Goal: Task Accomplishment & Management: Use online tool/utility

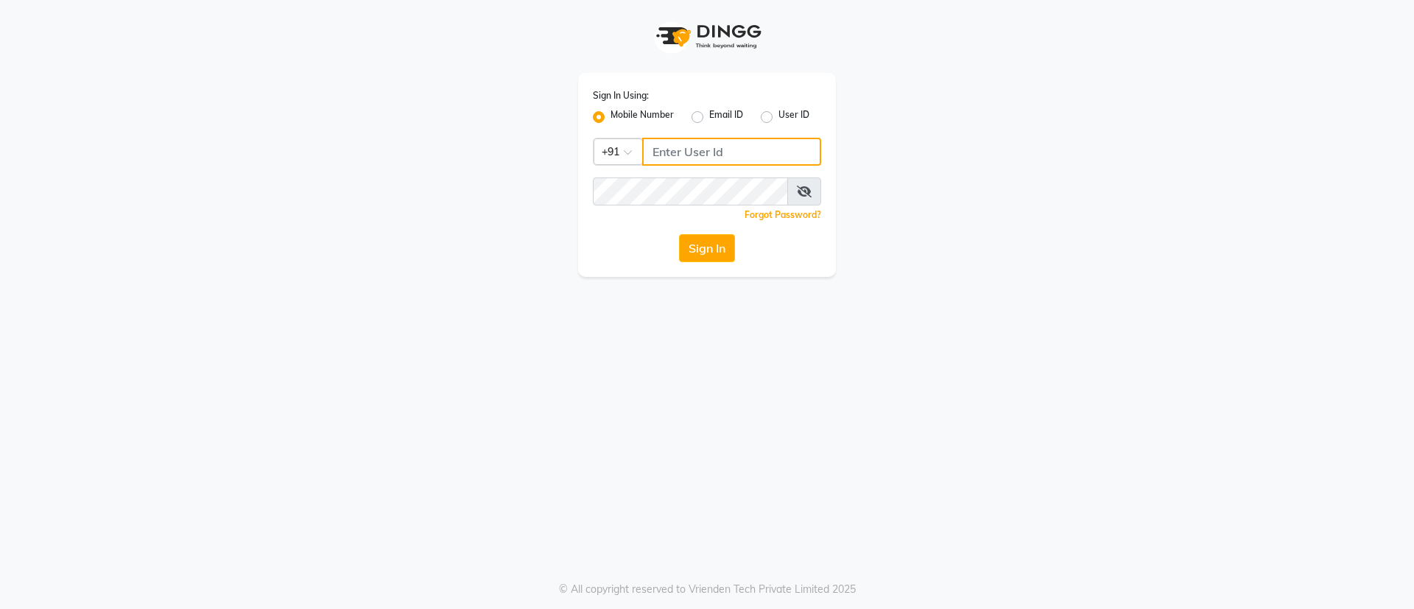
type input "8448189292"
click at [803, 191] on icon at bounding box center [804, 192] width 15 height 12
click at [803, 191] on icon at bounding box center [804, 192] width 13 height 12
click at [710, 248] on button "Sign In" at bounding box center [707, 248] width 56 height 28
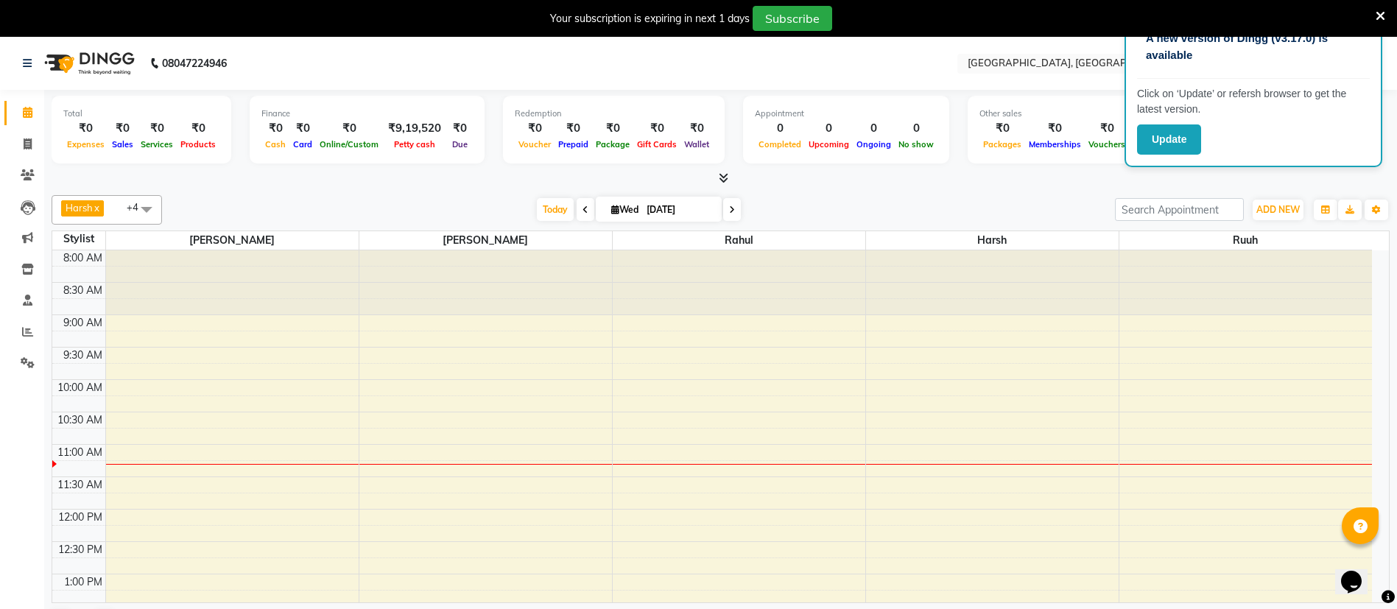
click at [1384, 20] on icon at bounding box center [1381, 16] width 10 height 13
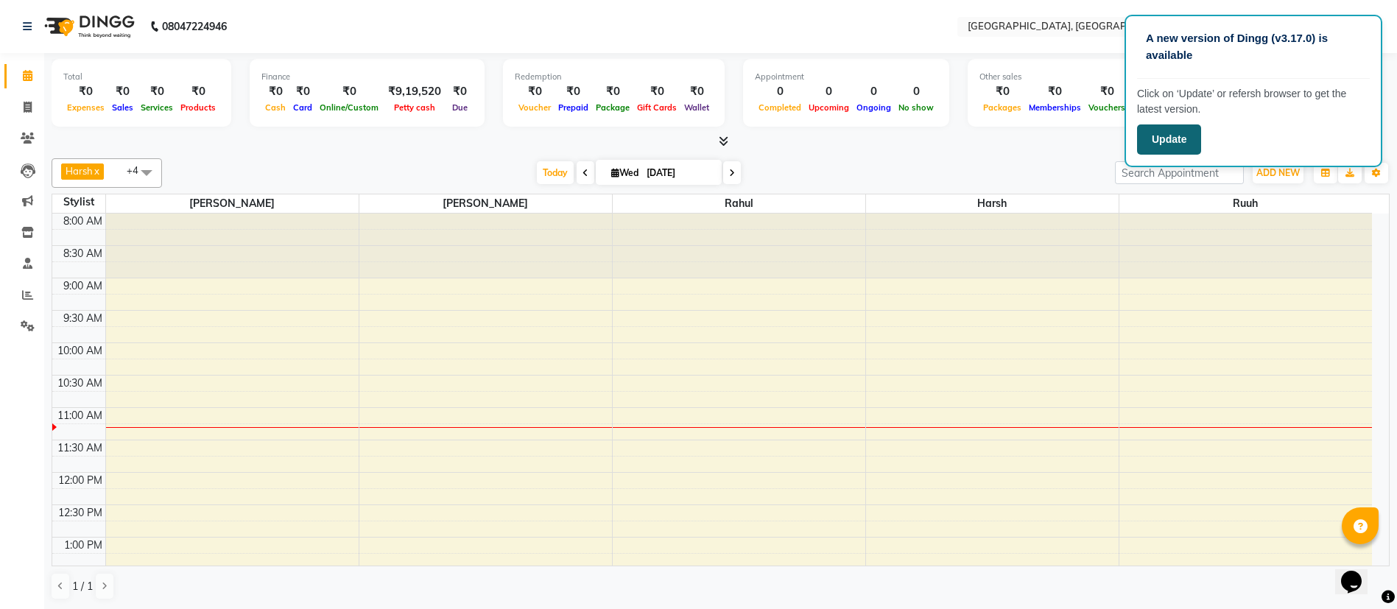
click at [1170, 138] on button "Update" at bounding box center [1169, 139] width 64 height 30
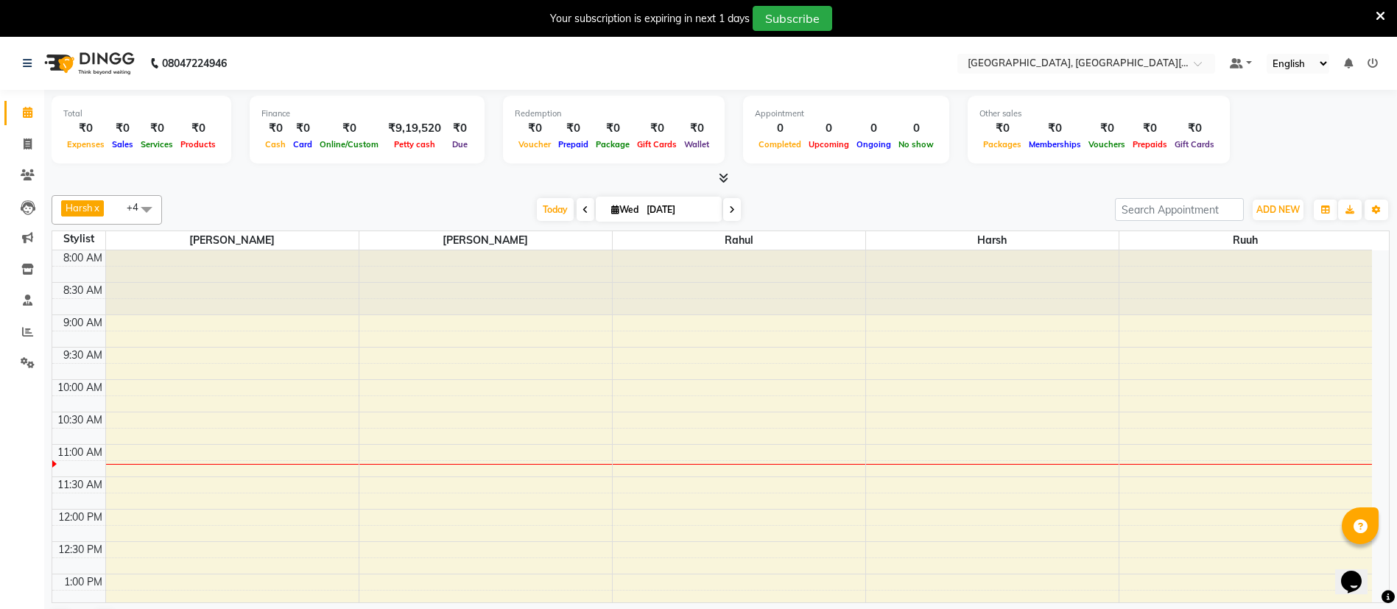
click at [1380, 15] on icon at bounding box center [1381, 16] width 10 height 13
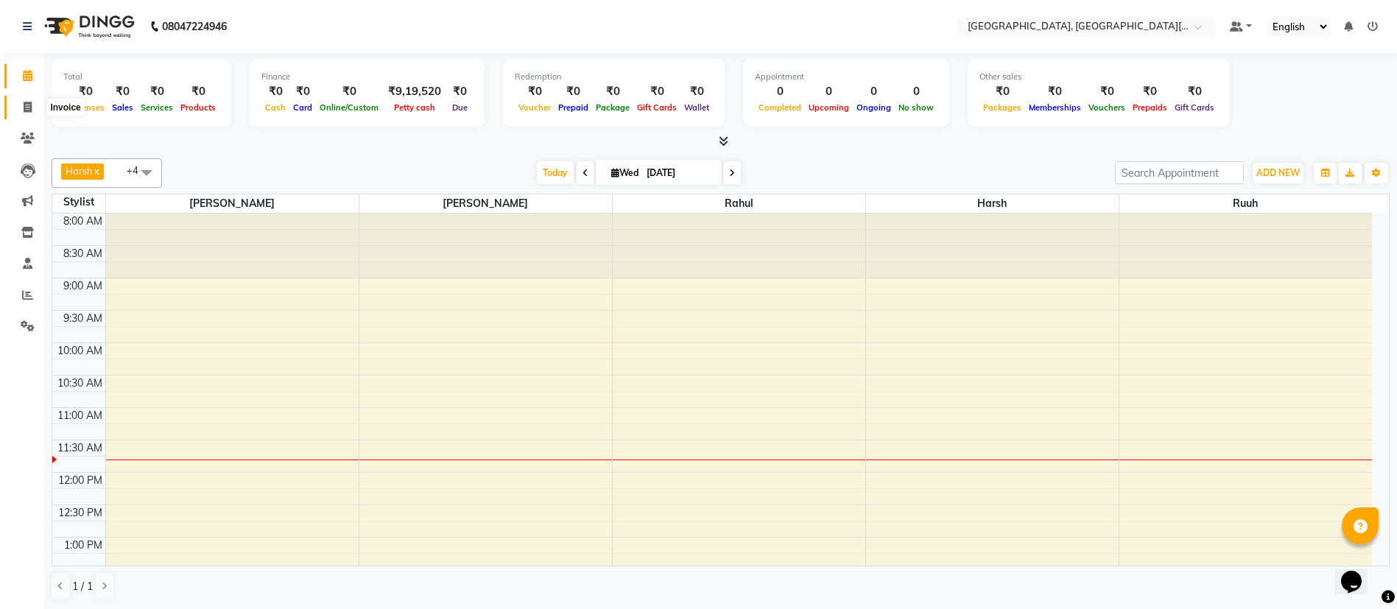
click at [29, 102] on icon at bounding box center [28, 107] width 8 height 11
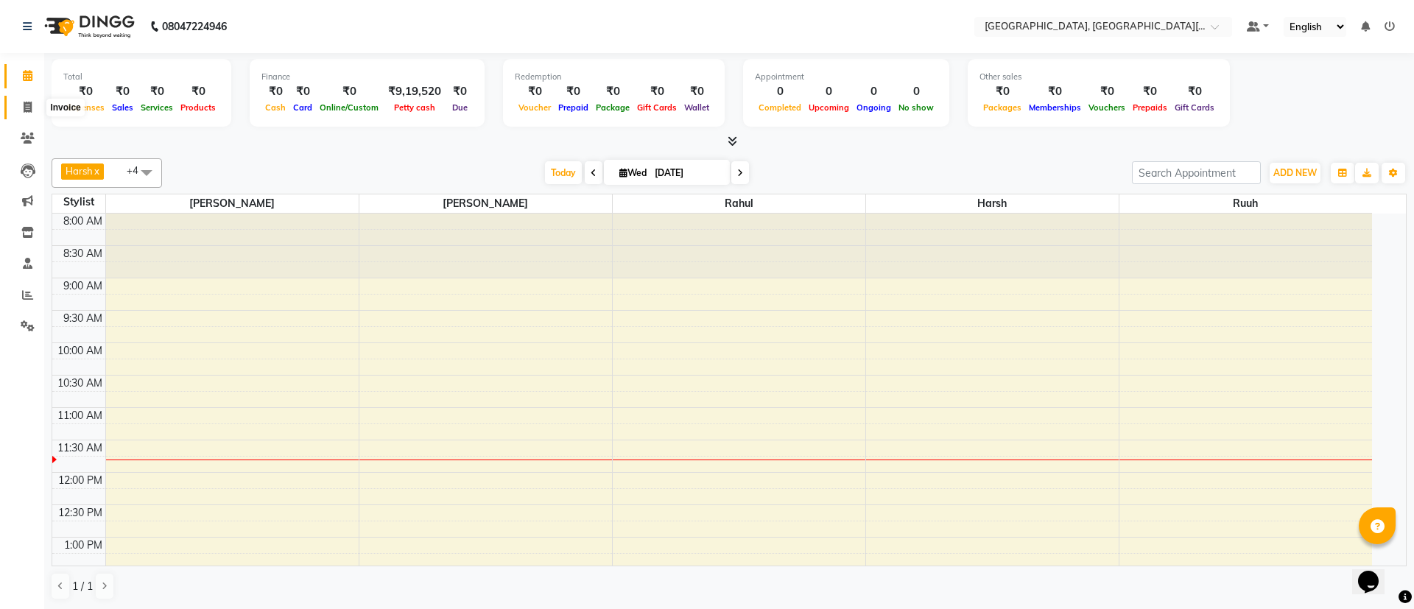
select select "service"
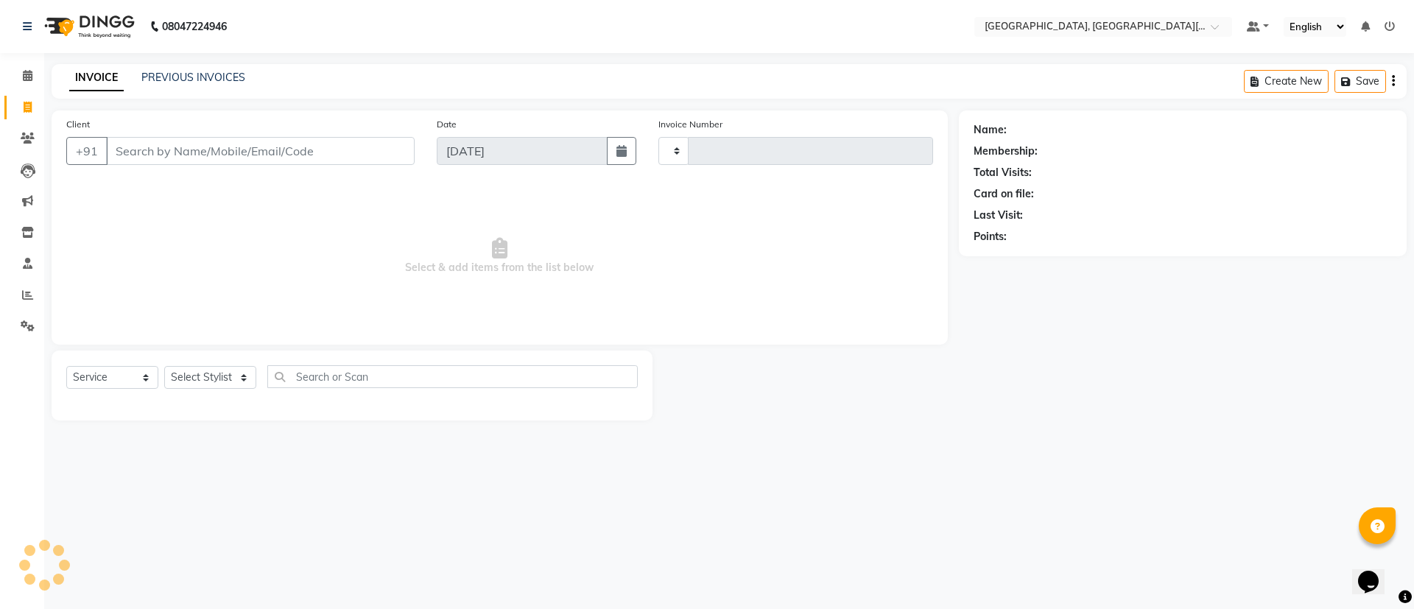
type input "2418"
select select "4884"
click at [219, 165] on div "Client +91" at bounding box center [240, 146] width 371 height 60
click at [220, 154] on input "Client" at bounding box center [260, 151] width 309 height 28
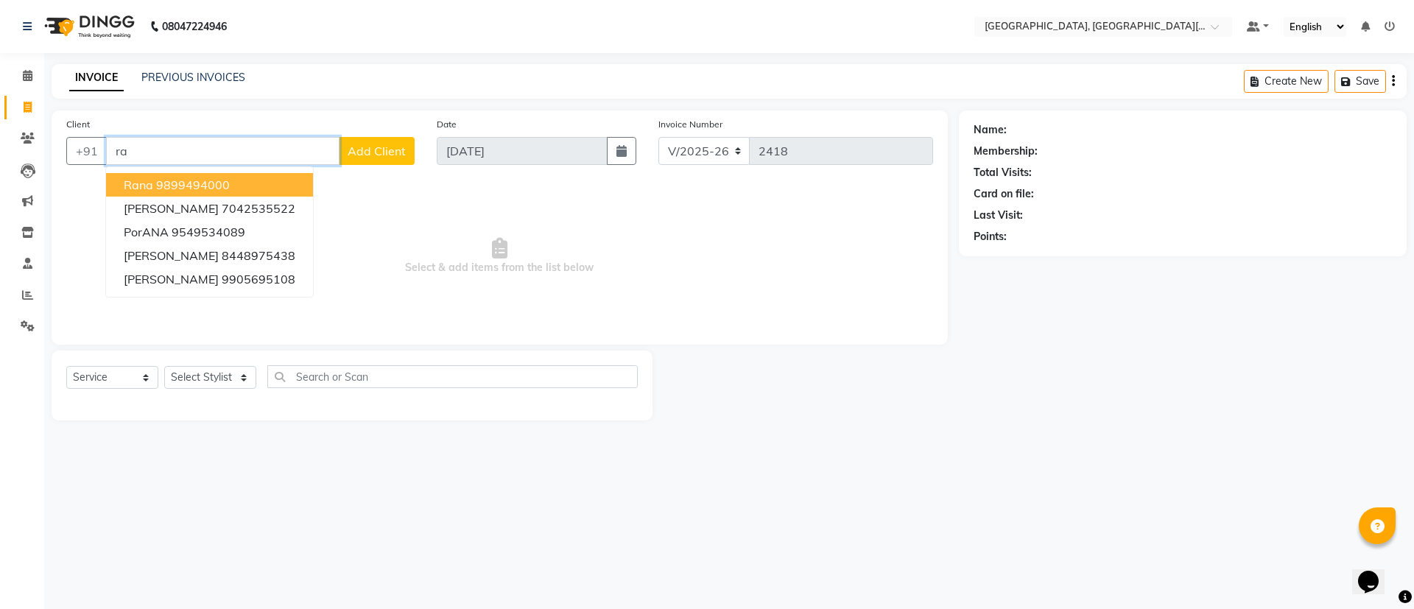
type input "r"
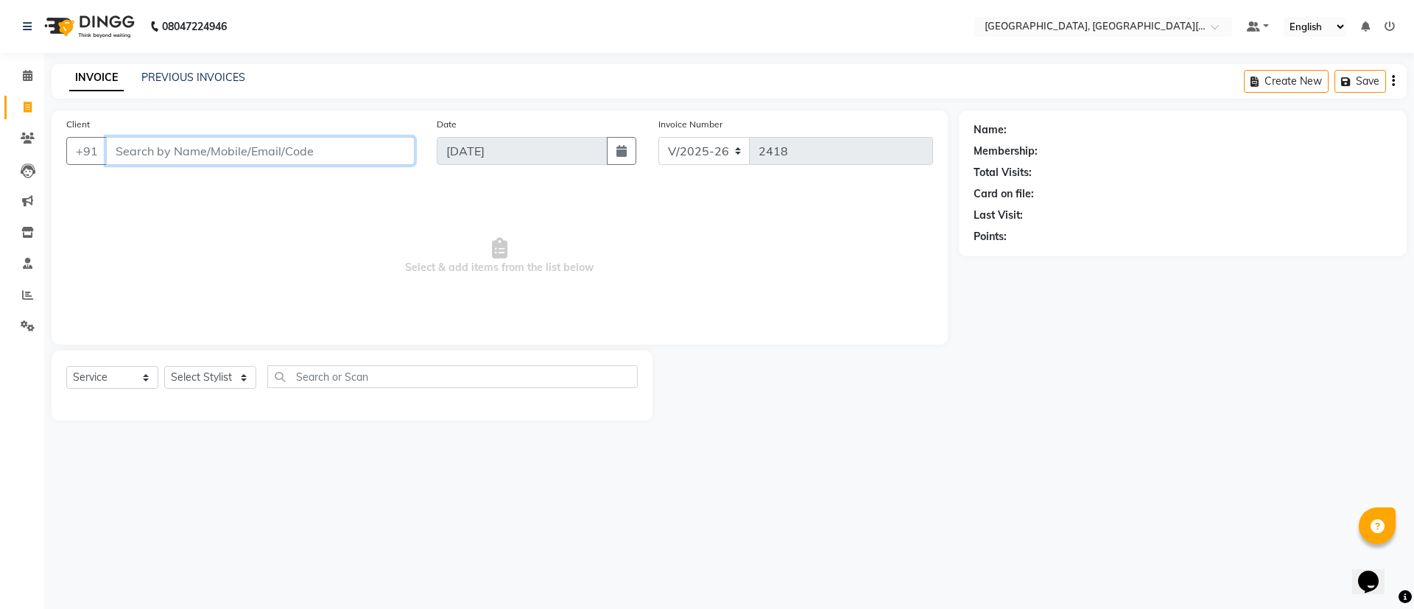
click at [309, 159] on input "Client" at bounding box center [260, 151] width 309 height 28
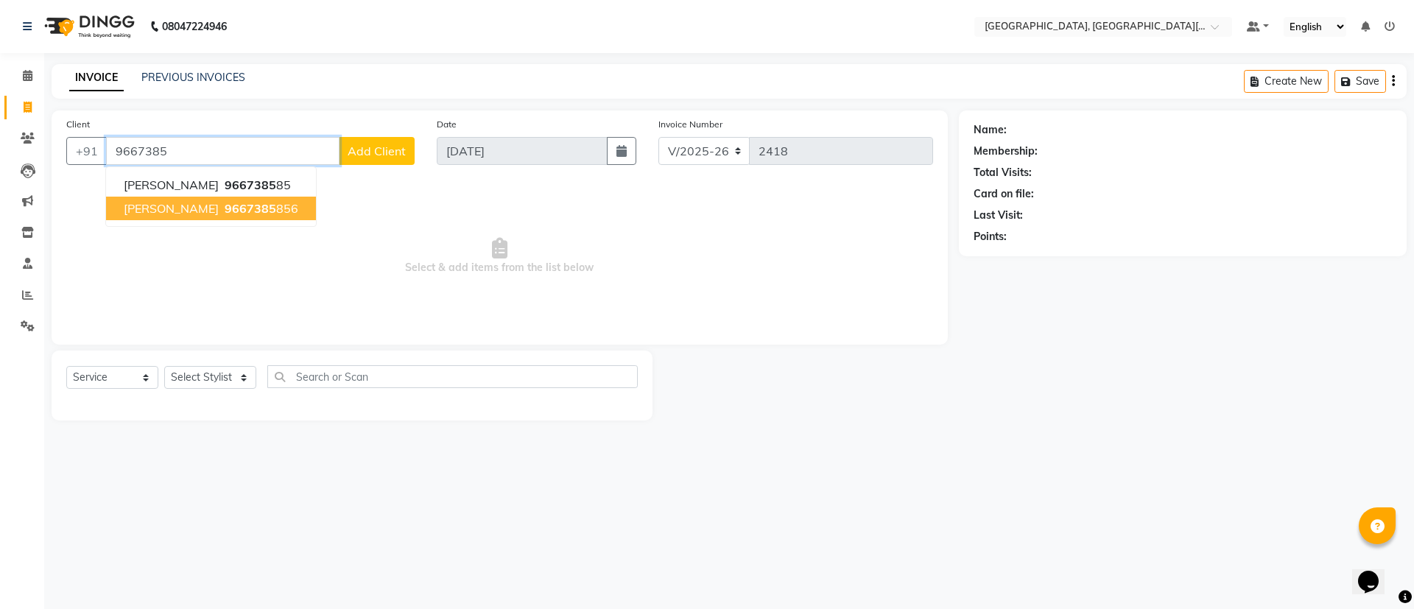
click at [228, 201] on span "9667385" at bounding box center [251, 208] width 52 height 15
type input "9667385856"
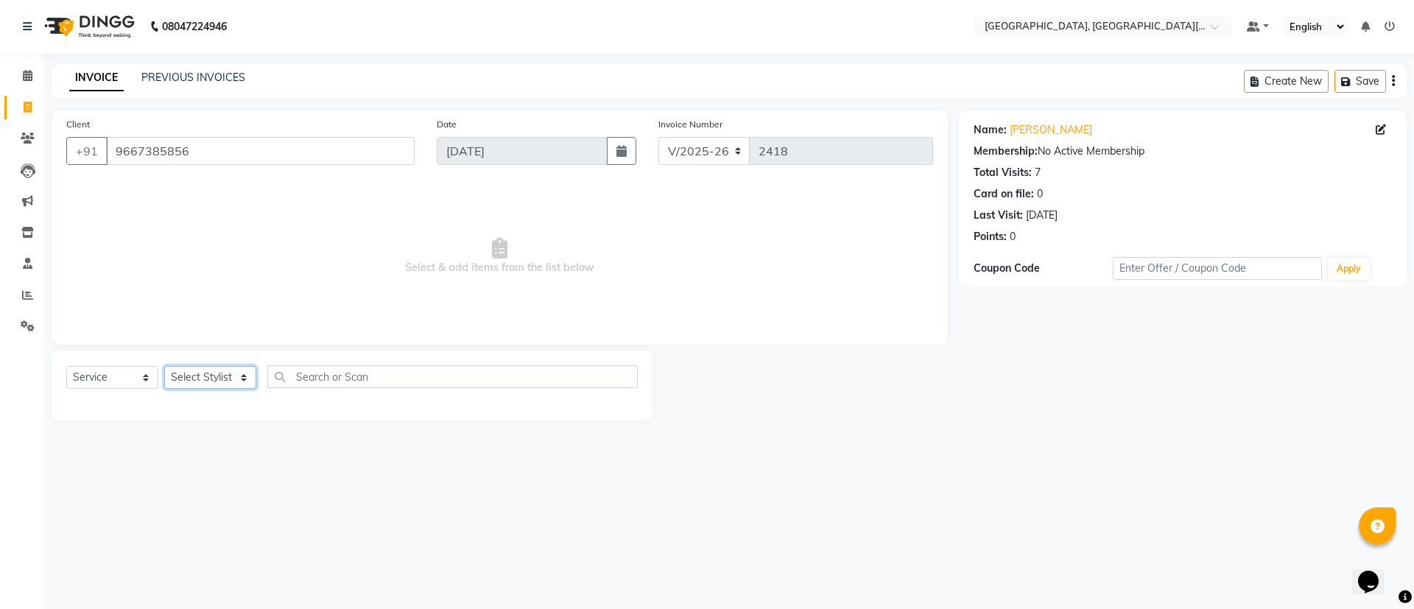
click at [236, 379] on select "Select Stylist [PERSON_NAME] [PERSON_NAME] GAURAV gulshan [PERSON_NAME] Manager…" at bounding box center [210, 377] width 92 height 23
select select "29623"
click at [164, 366] on select "Select Stylist [PERSON_NAME] [PERSON_NAME] GAURAV gulshan [PERSON_NAME] Manager…" at bounding box center [210, 377] width 92 height 23
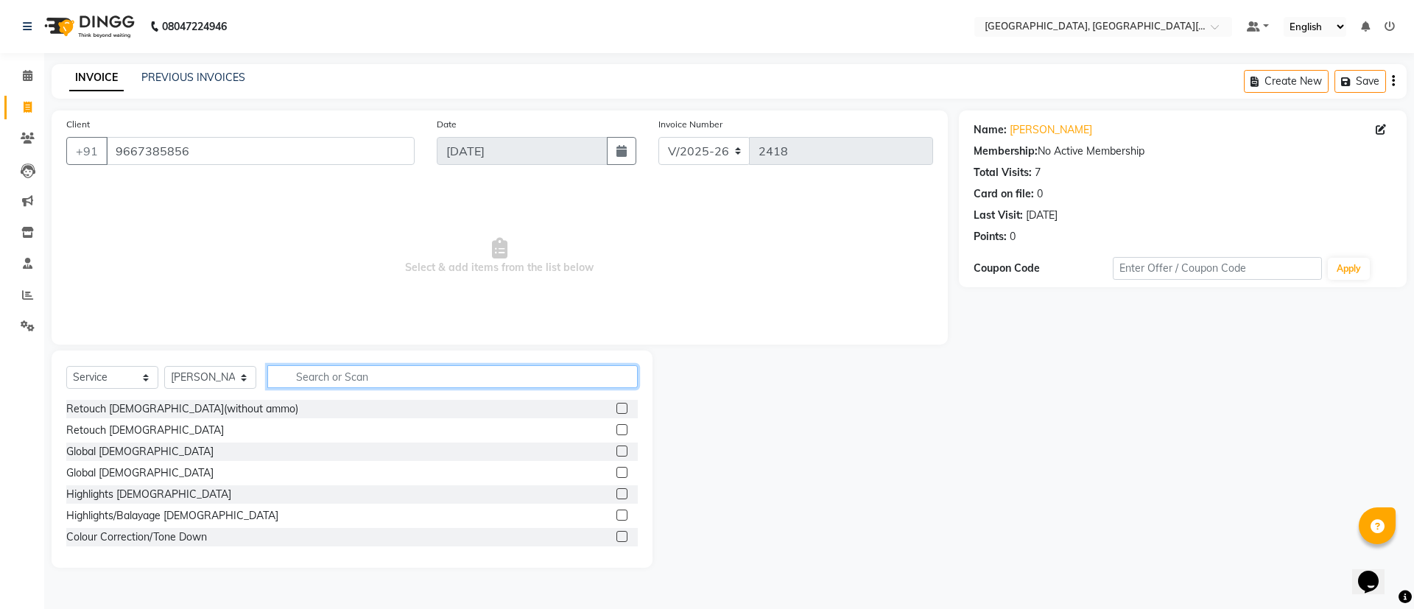
click at [334, 367] on input "text" at bounding box center [452, 376] width 371 height 23
type input "t"
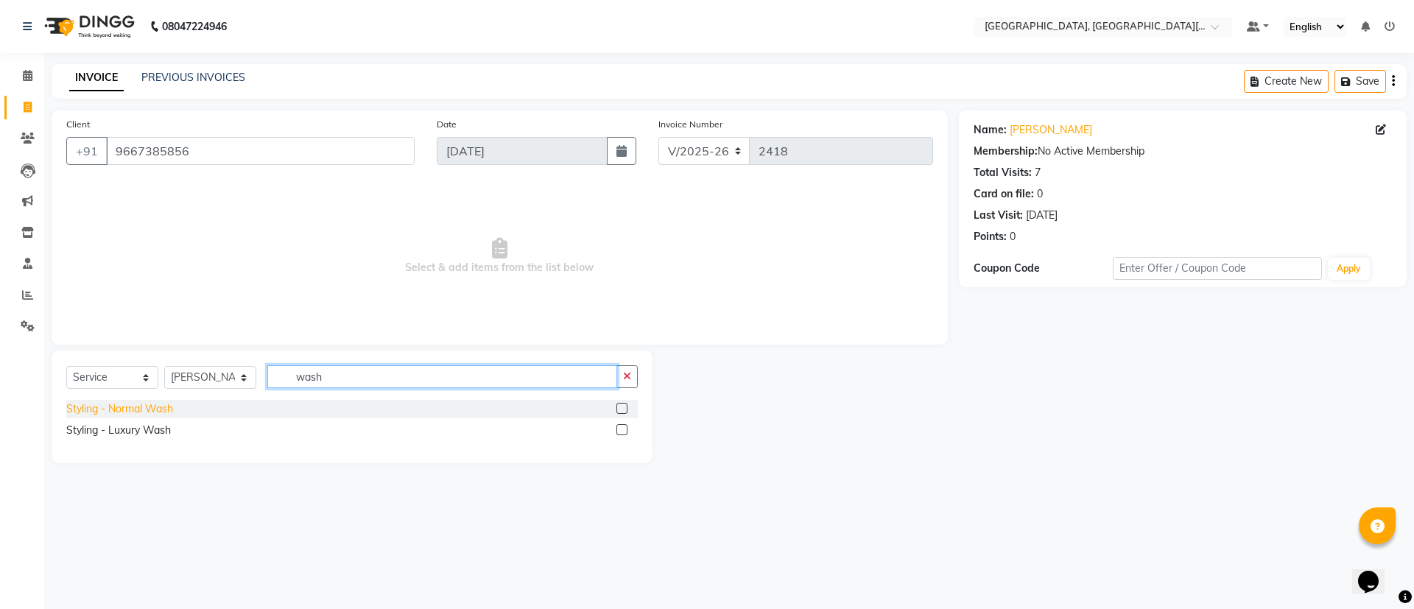
type input "wash"
click at [145, 413] on div "Styling - Normal Wash" at bounding box center [119, 408] width 107 height 15
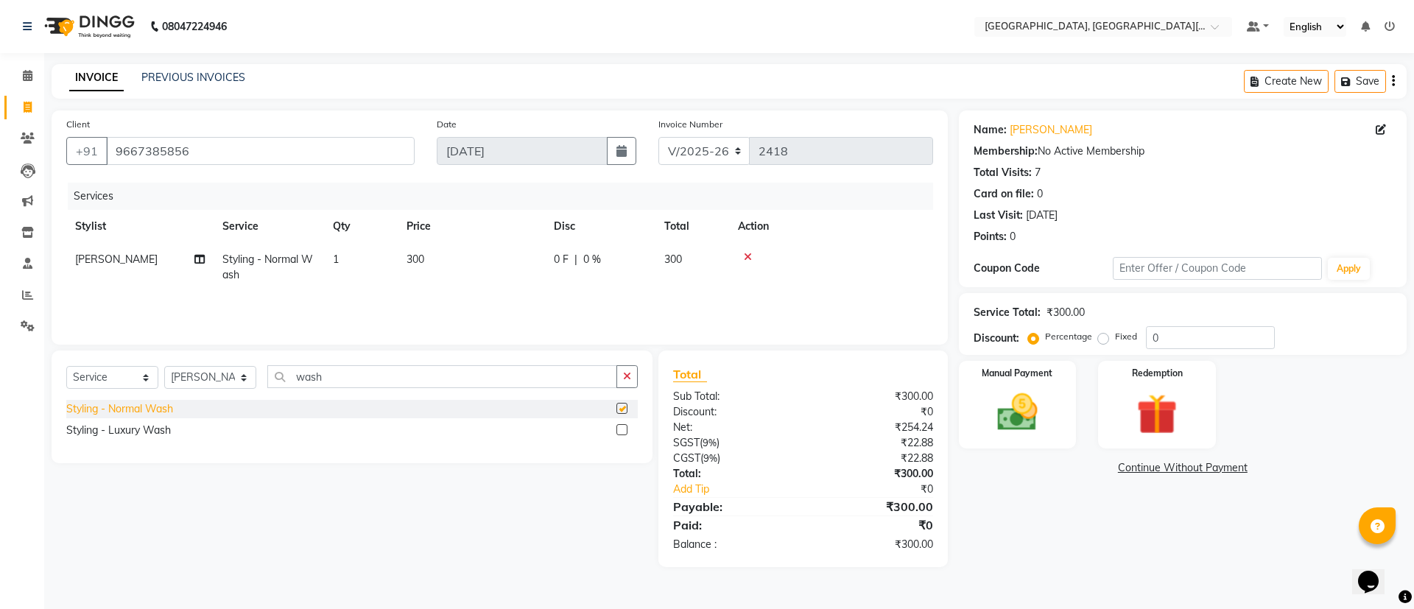
checkbox input "false"
click at [1024, 427] on img at bounding box center [1017, 412] width 69 height 49
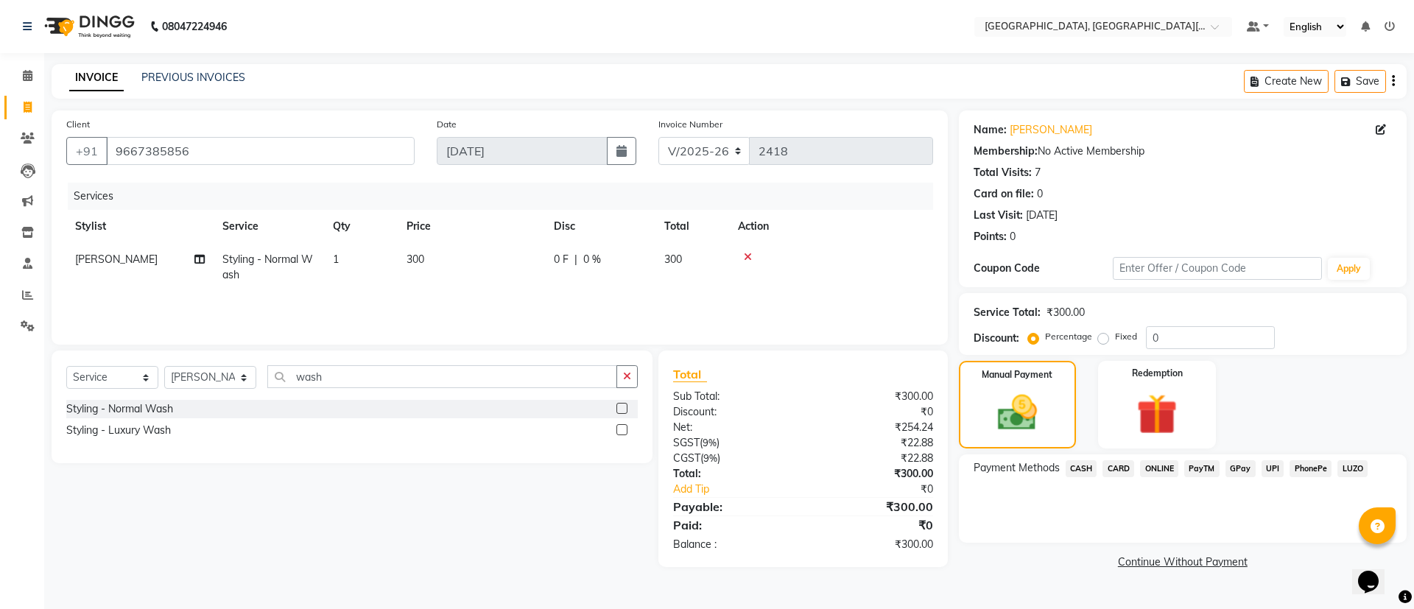
click at [1277, 471] on span "UPI" at bounding box center [1273, 468] width 23 height 17
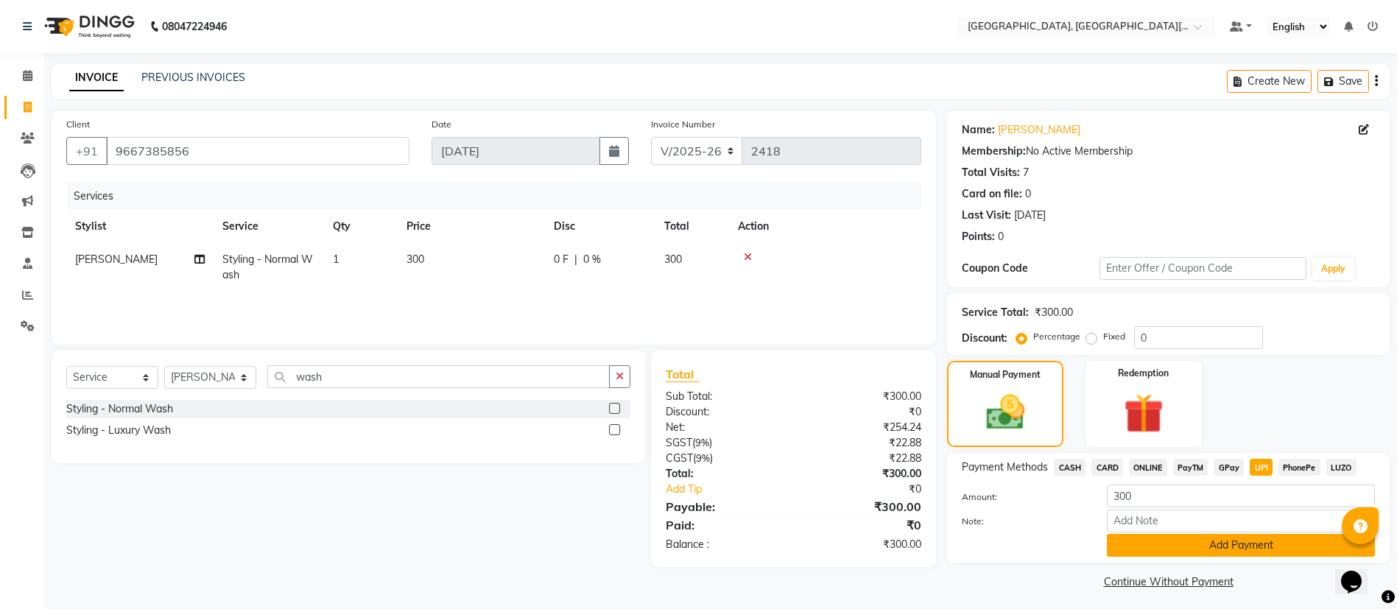
click at [1230, 552] on button "Add Payment" at bounding box center [1241, 545] width 268 height 23
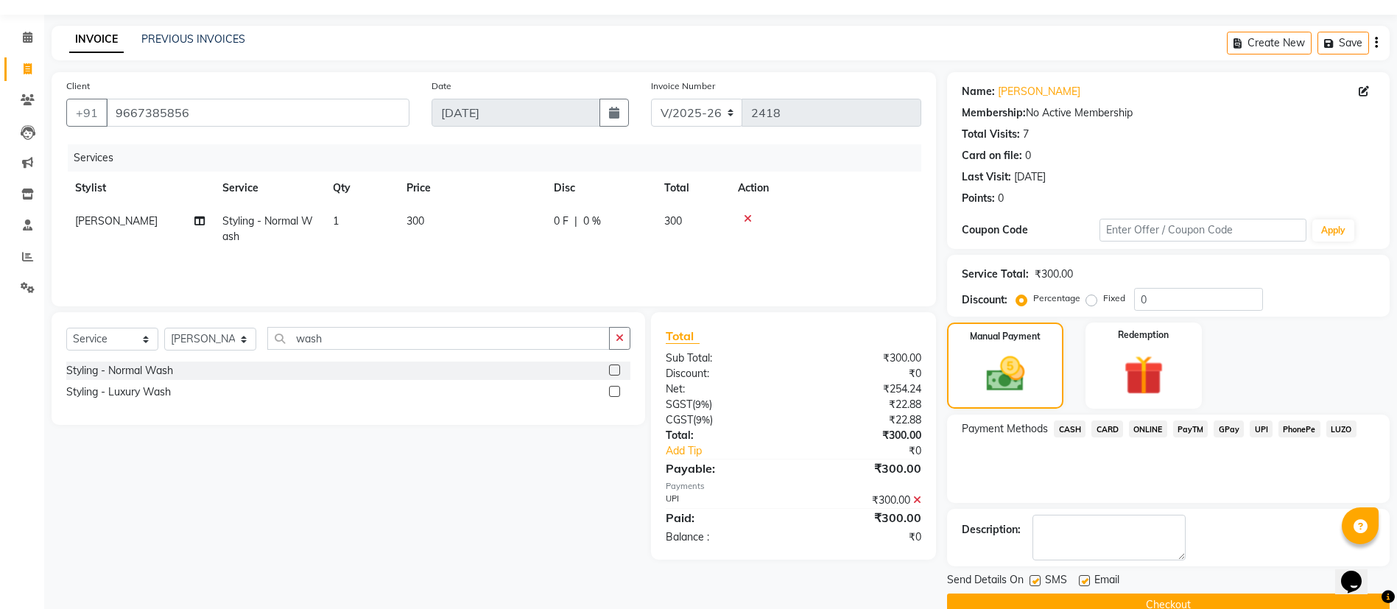
scroll to position [68, 0]
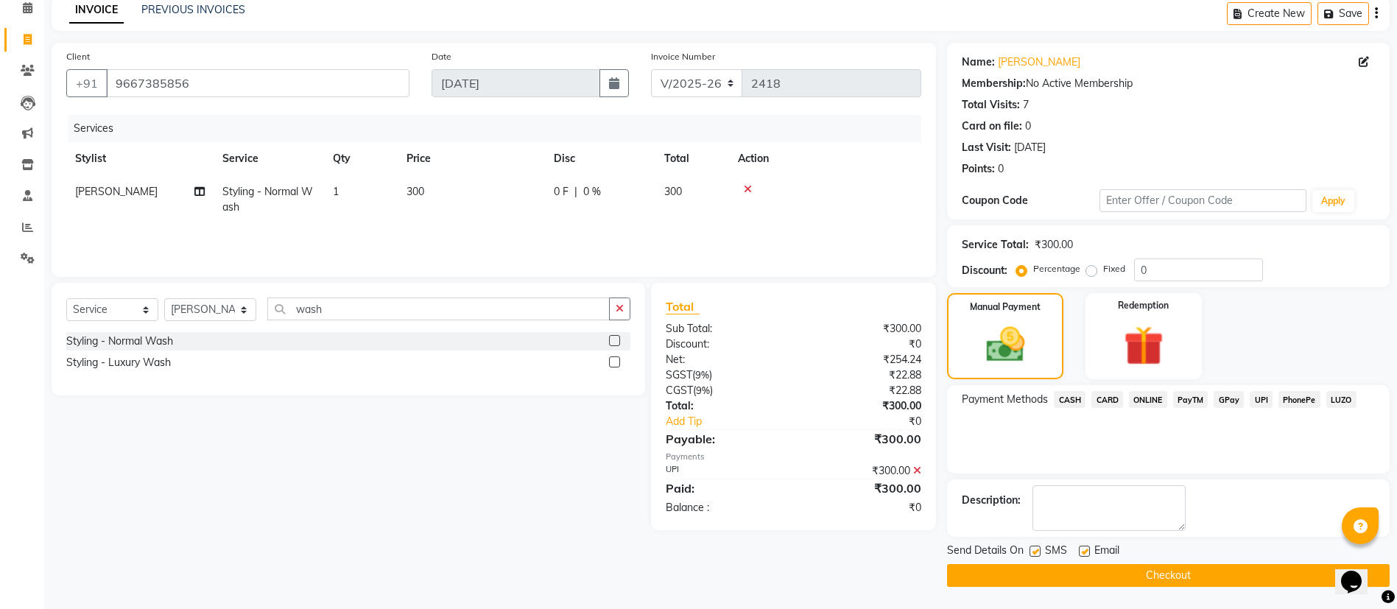
click at [1232, 580] on button "Checkout" at bounding box center [1168, 575] width 443 height 23
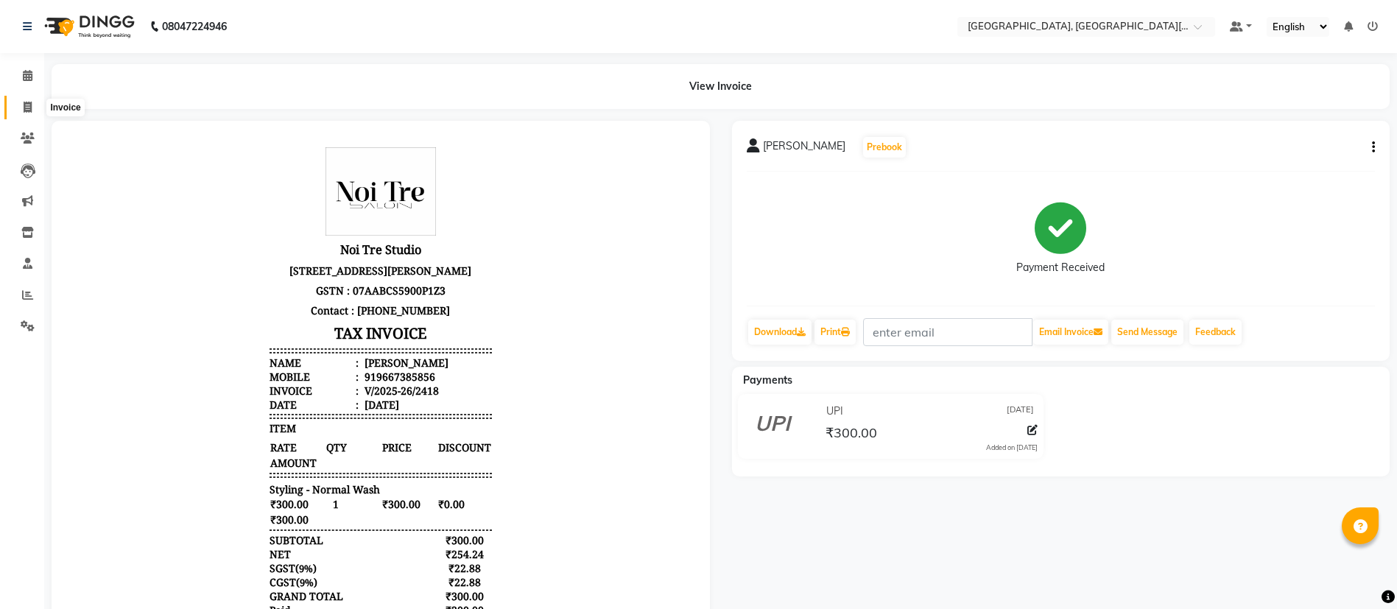
click at [18, 108] on span at bounding box center [28, 107] width 26 height 17
select select "4884"
select select "service"
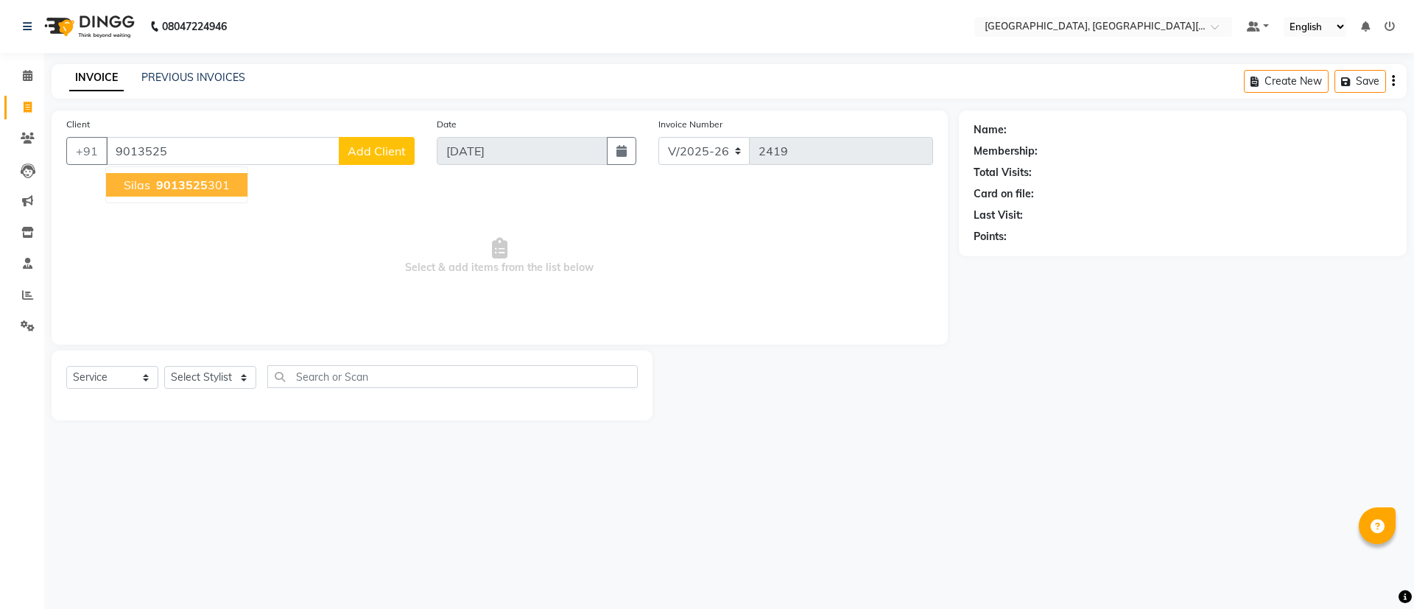
click at [197, 186] on span "9013525" at bounding box center [182, 185] width 52 height 15
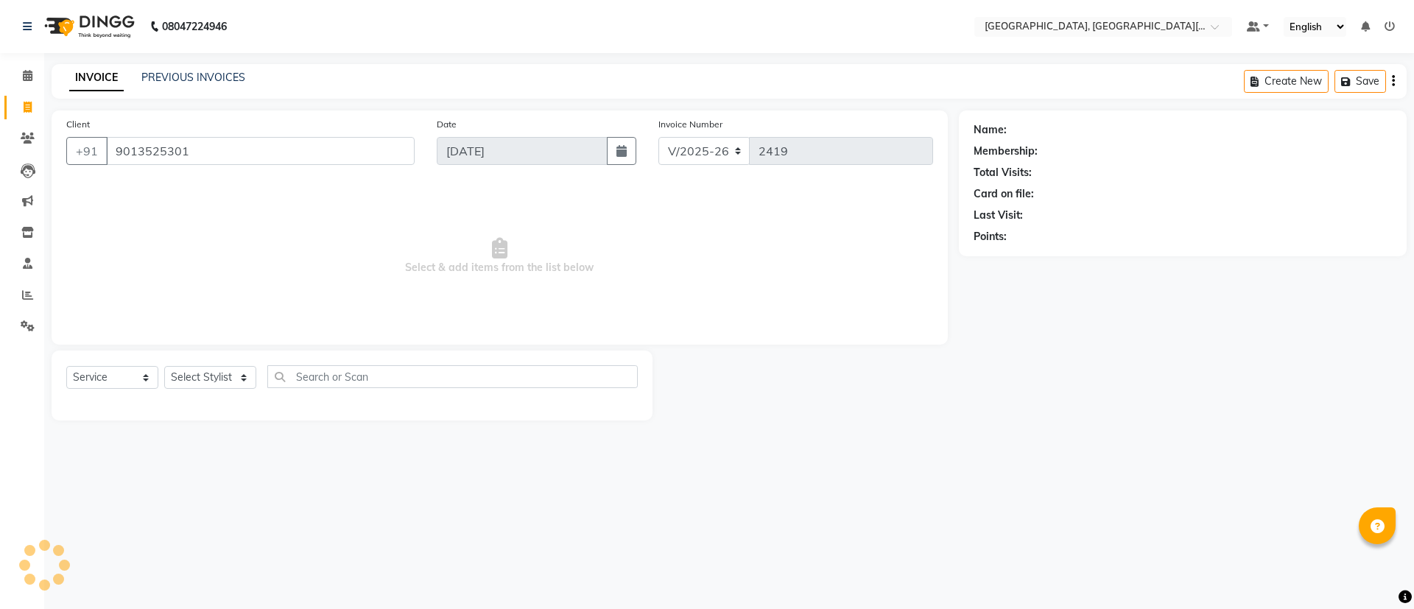
type input "9013525301"
click at [373, 141] on input "9013525301" at bounding box center [260, 151] width 309 height 28
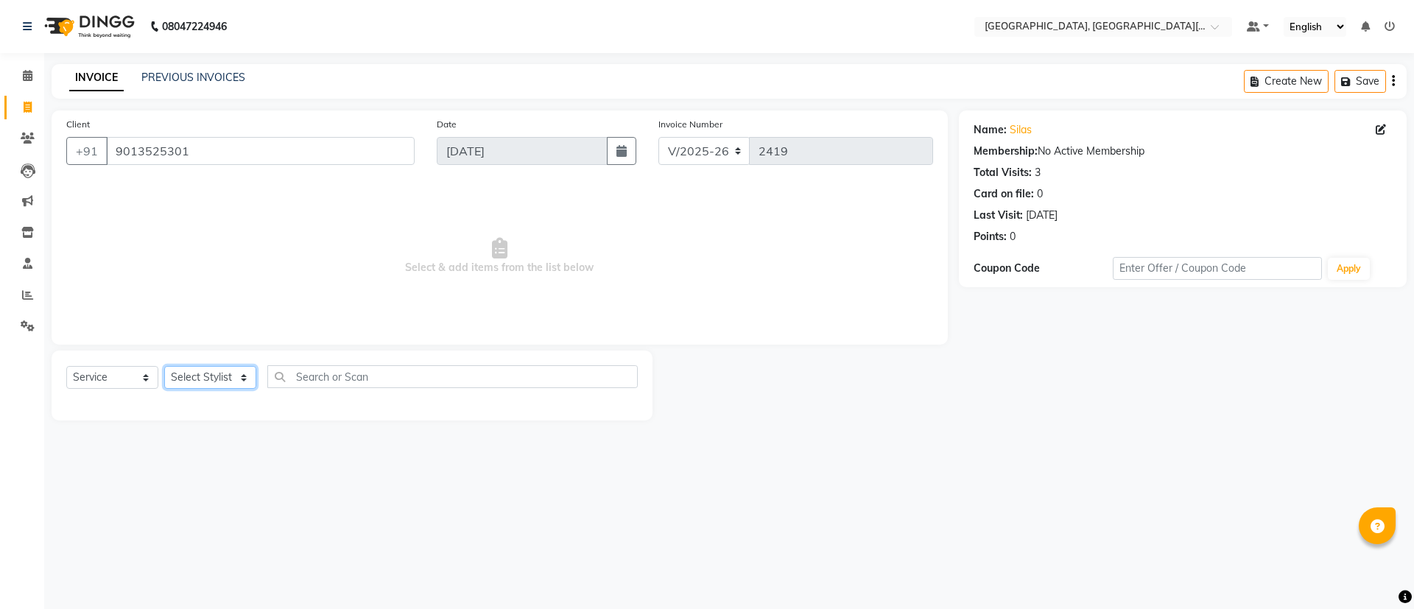
click at [194, 383] on select "Select Stylist [PERSON_NAME] [PERSON_NAME] GAURAV gulshan [PERSON_NAME] Manager…" at bounding box center [210, 377] width 92 height 23
select select "36851"
click at [164, 366] on select "Select Stylist [PERSON_NAME] [PERSON_NAME] GAURAV gulshan [PERSON_NAME] Manager…" at bounding box center [210, 377] width 92 height 23
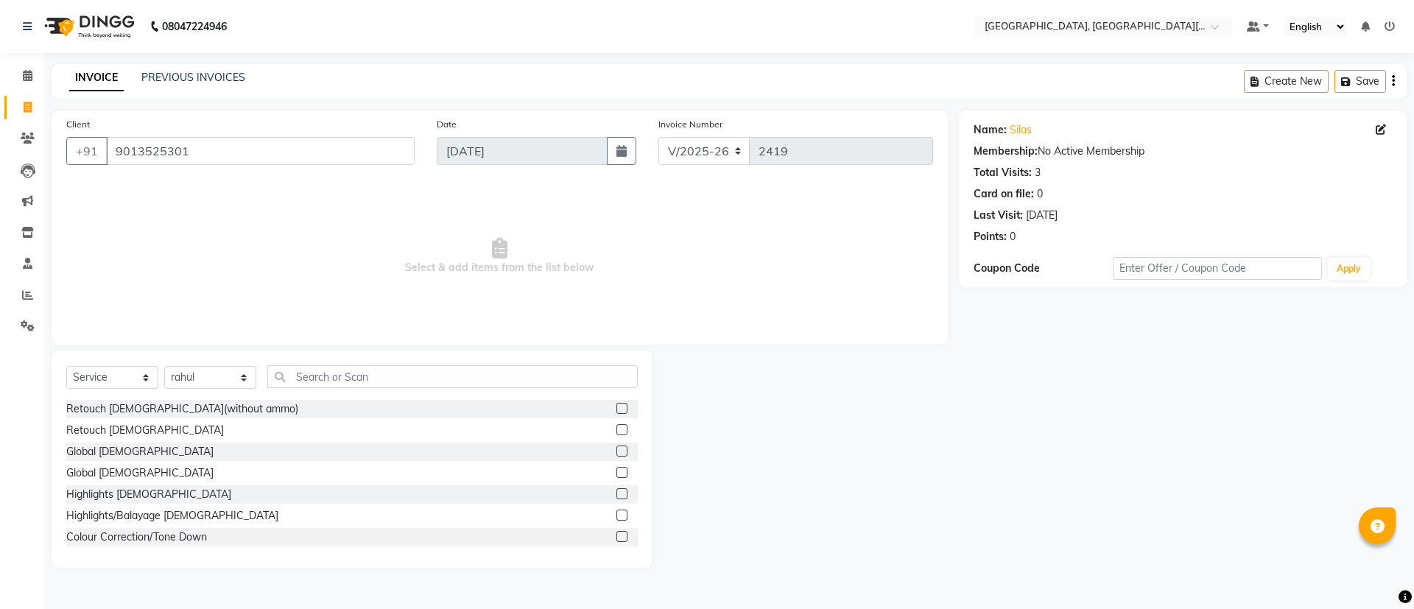
click at [311, 389] on div "Select Service Product Membership Package Voucher Prepaid Gift Card Select Styl…" at bounding box center [352, 382] width 572 height 35
click at [320, 382] on input "text" at bounding box center [452, 376] width 371 height 23
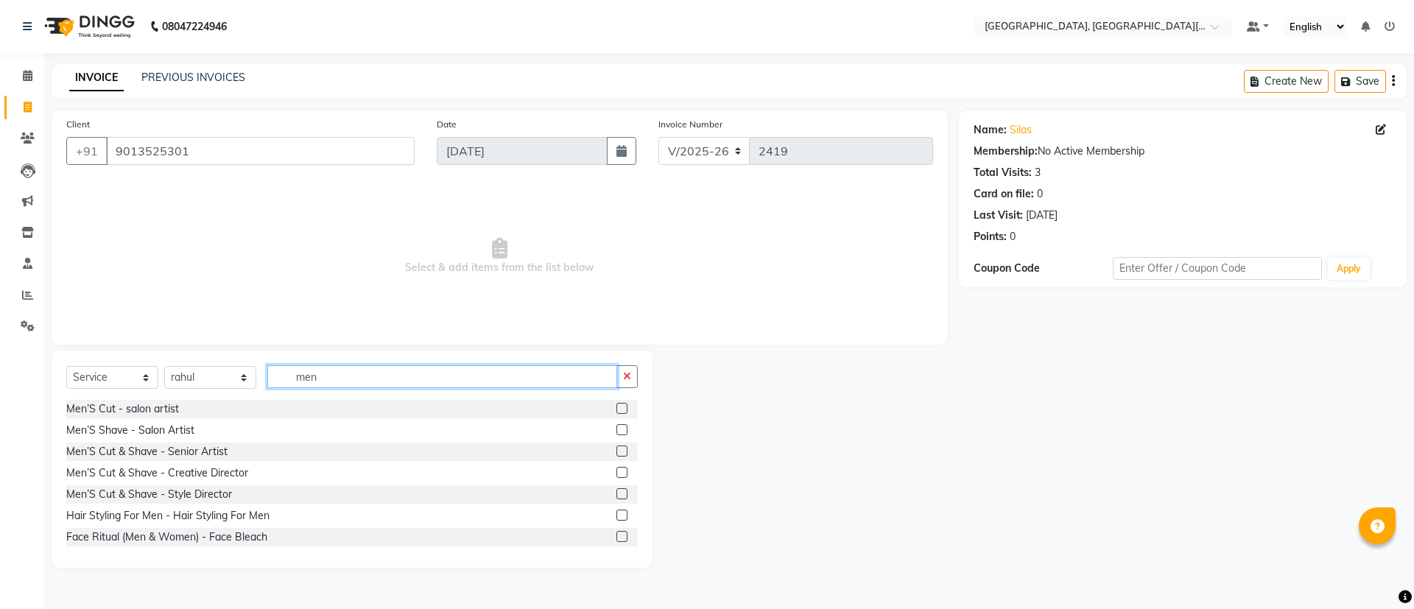
type input "men"
drag, startPoint x: 141, startPoint y: 399, endPoint x: 136, endPoint y: 408, distance: 10.9
click at [136, 408] on div "Select Service Product Membership Package Voucher Prepaid Gift Card Select Styl…" at bounding box center [352, 459] width 601 height 217
click at [136, 408] on div "Men’S Cut - salon artist" at bounding box center [122, 408] width 113 height 15
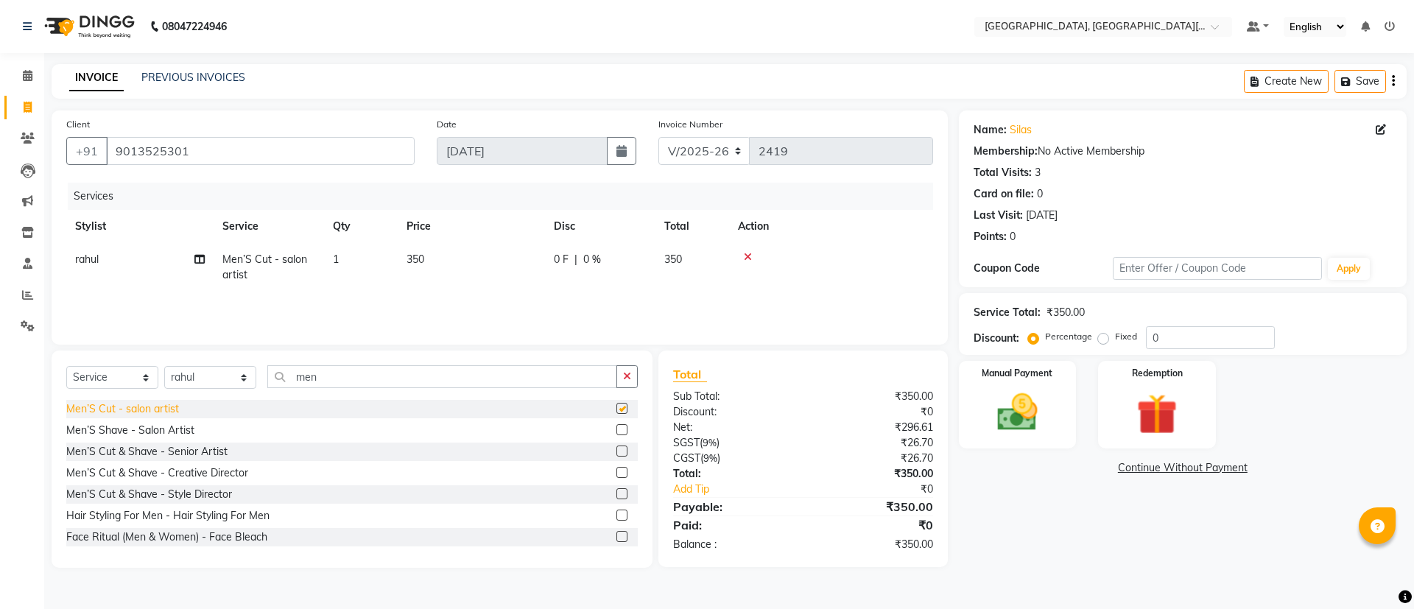
checkbox input "false"
click at [414, 372] on input "men" at bounding box center [442, 376] width 350 height 23
type input "m"
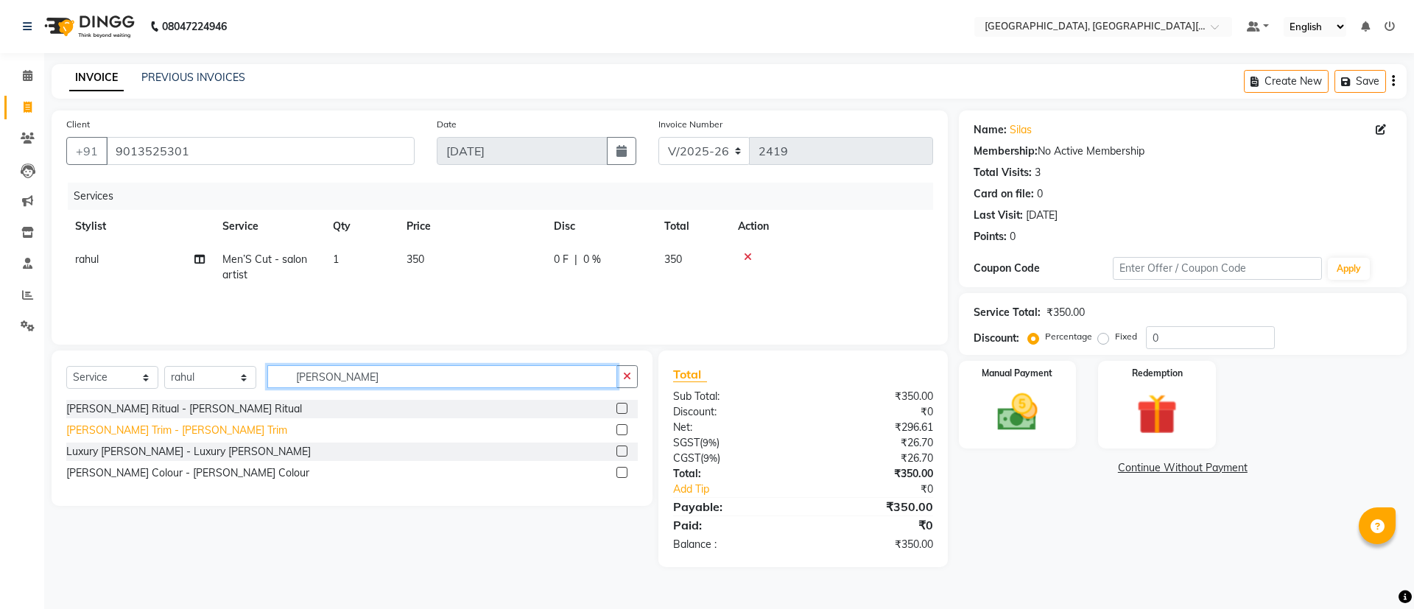
type input "[PERSON_NAME]"
click at [148, 429] on div "[PERSON_NAME] Trim - [PERSON_NAME] Trim" at bounding box center [176, 430] width 221 height 15
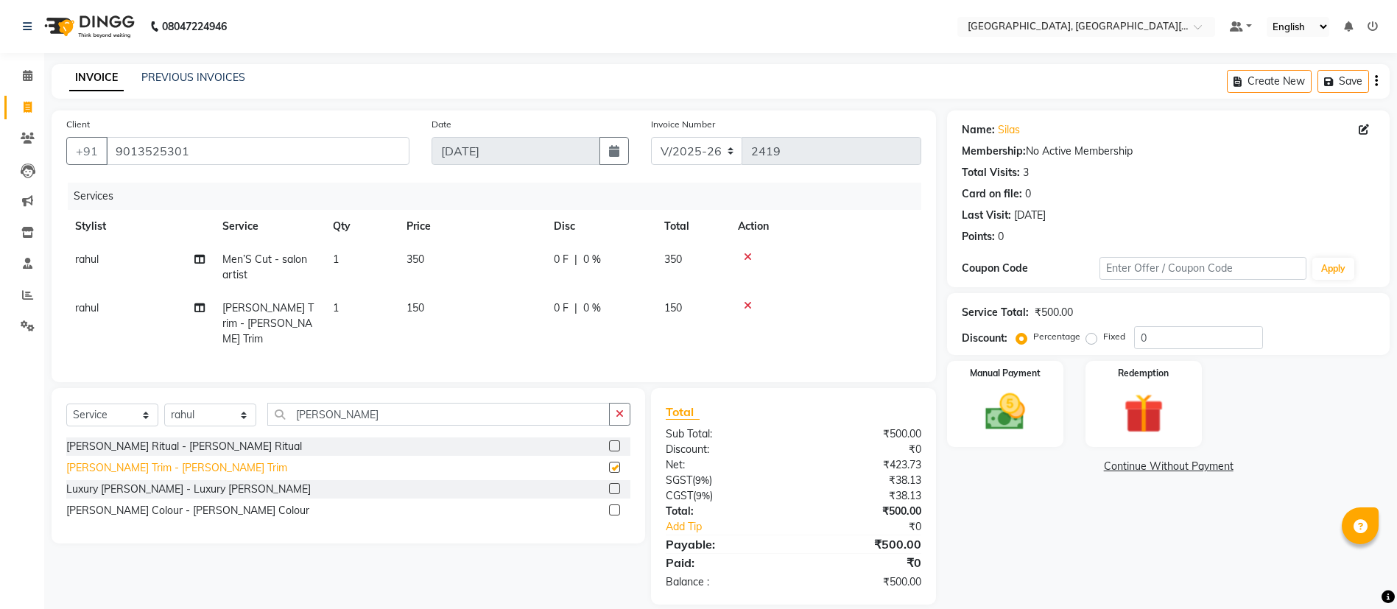
checkbox input "false"
click at [1039, 465] on link "Continue Without Payment" at bounding box center [1168, 466] width 437 height 15
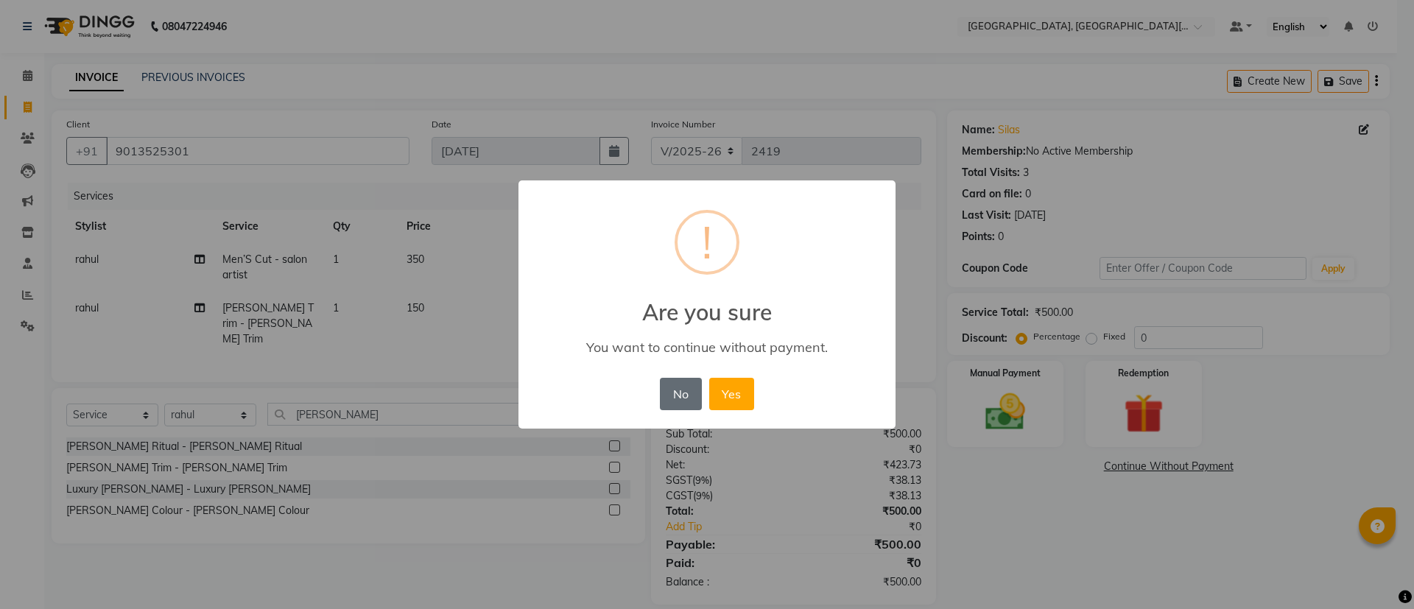
click at [685, 395] on button "No" at bounding box center [680, 394] width 41 height 32
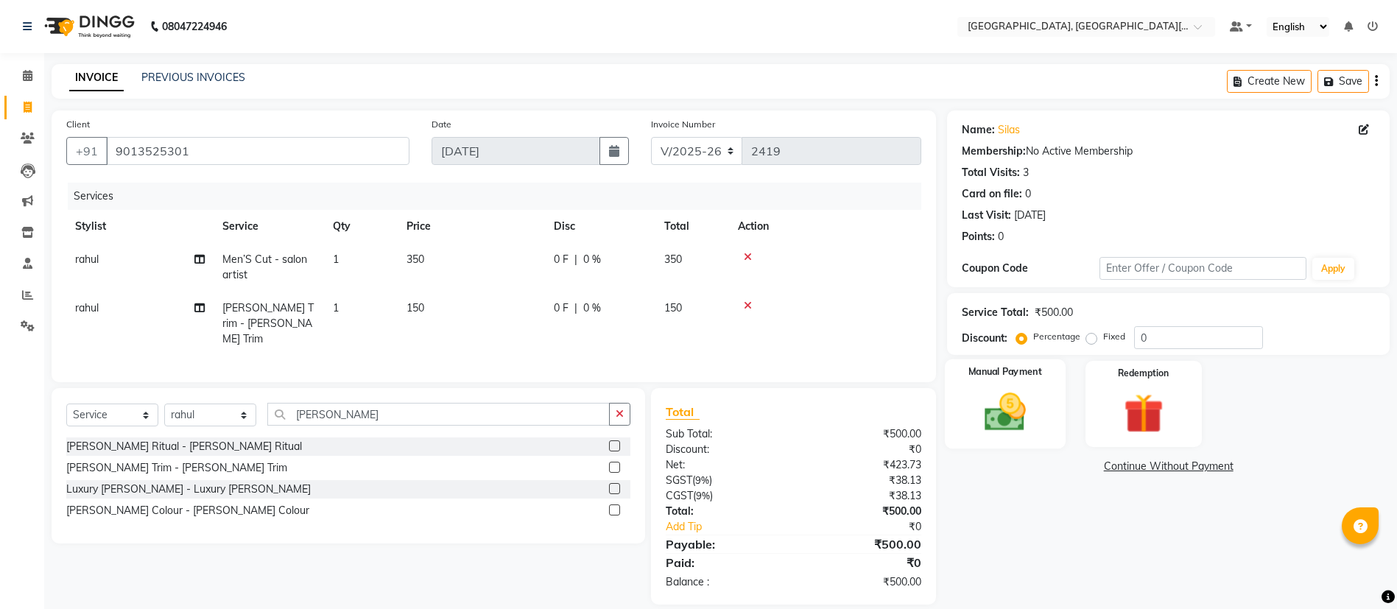
click at [1018, 400] on img at bounding box center [1006, 412] width 68 height 48
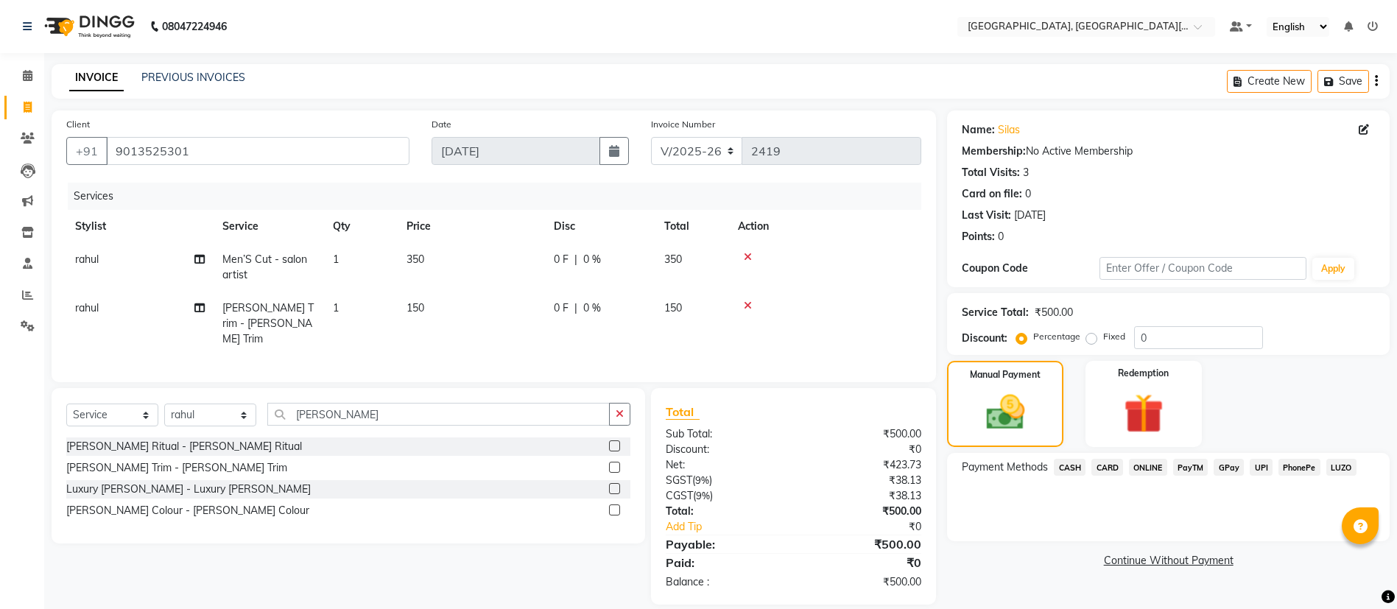
click at [1100, 466] on span "CARD" at bounding box center [1108, 467] width 32 height 17
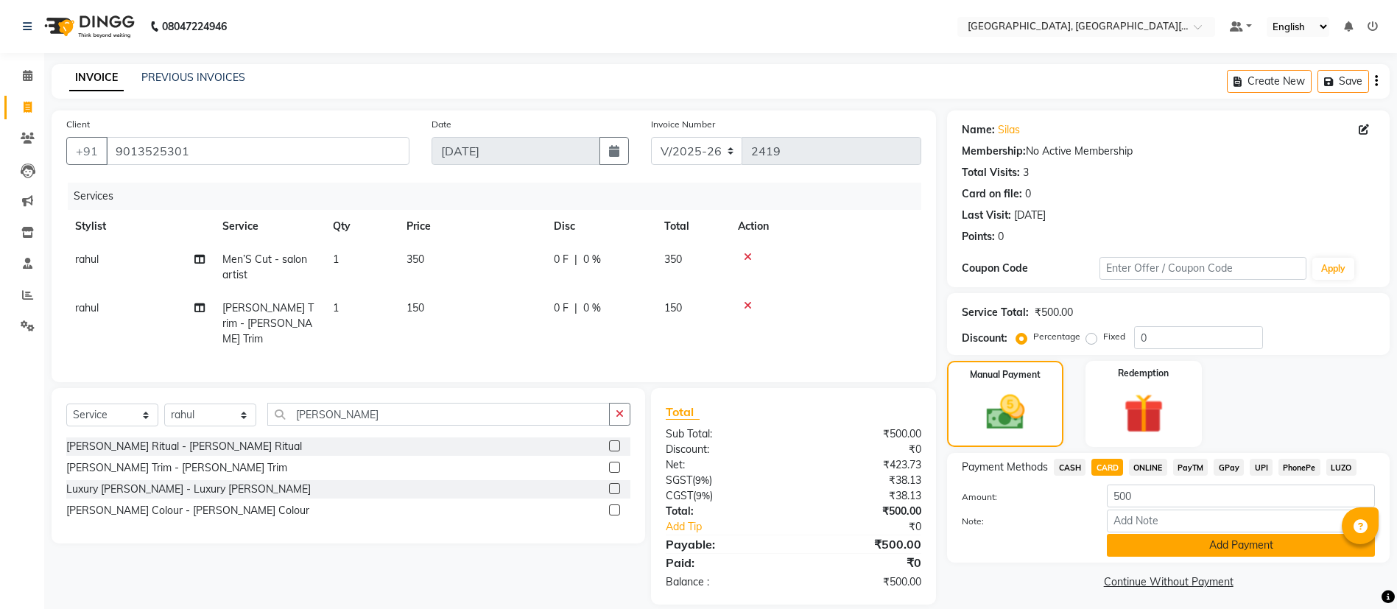
click at [1159, 552] on button "Add Payment" at bounding box center [1241, 545] width 268 height 23
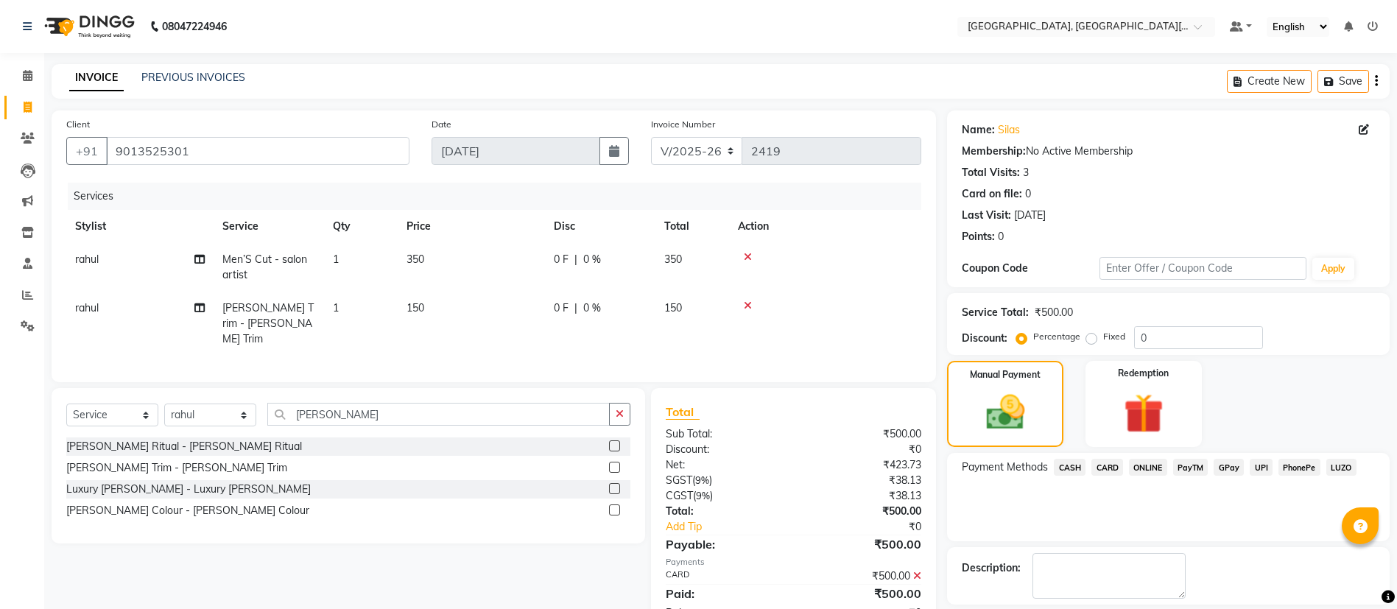
scroll to position [68, 0]
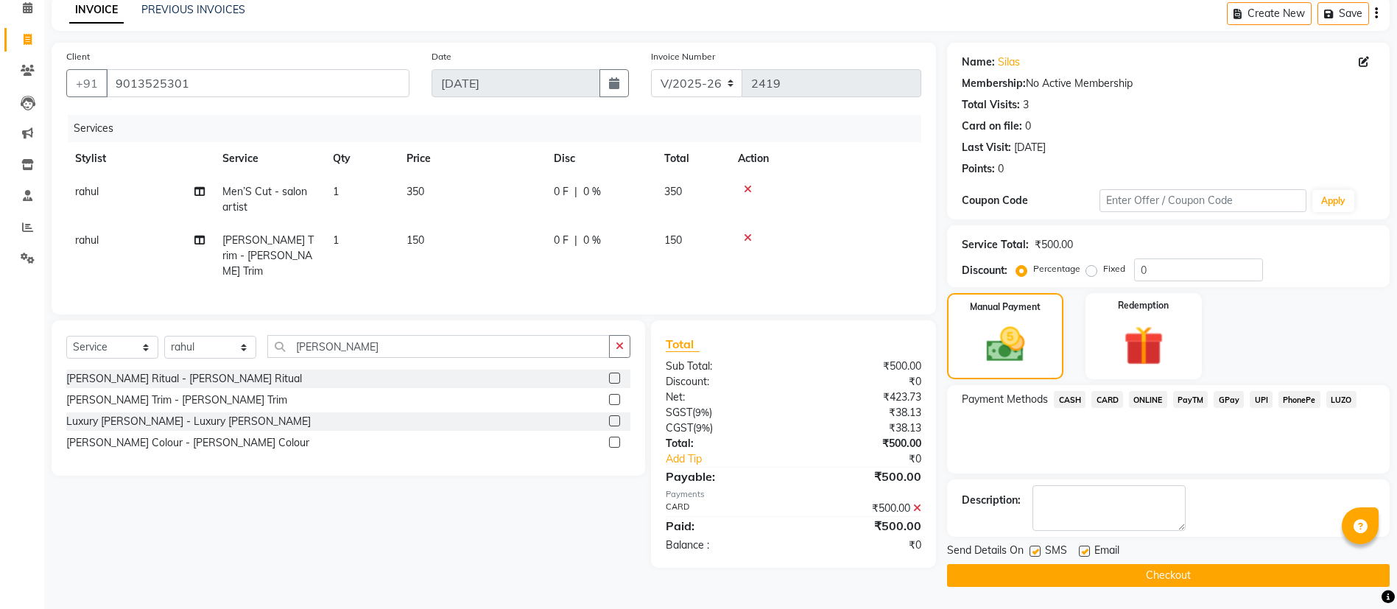
click at [1198, 586] on button "Checkout" at bounding box center [1168, 575] width 443 height 23
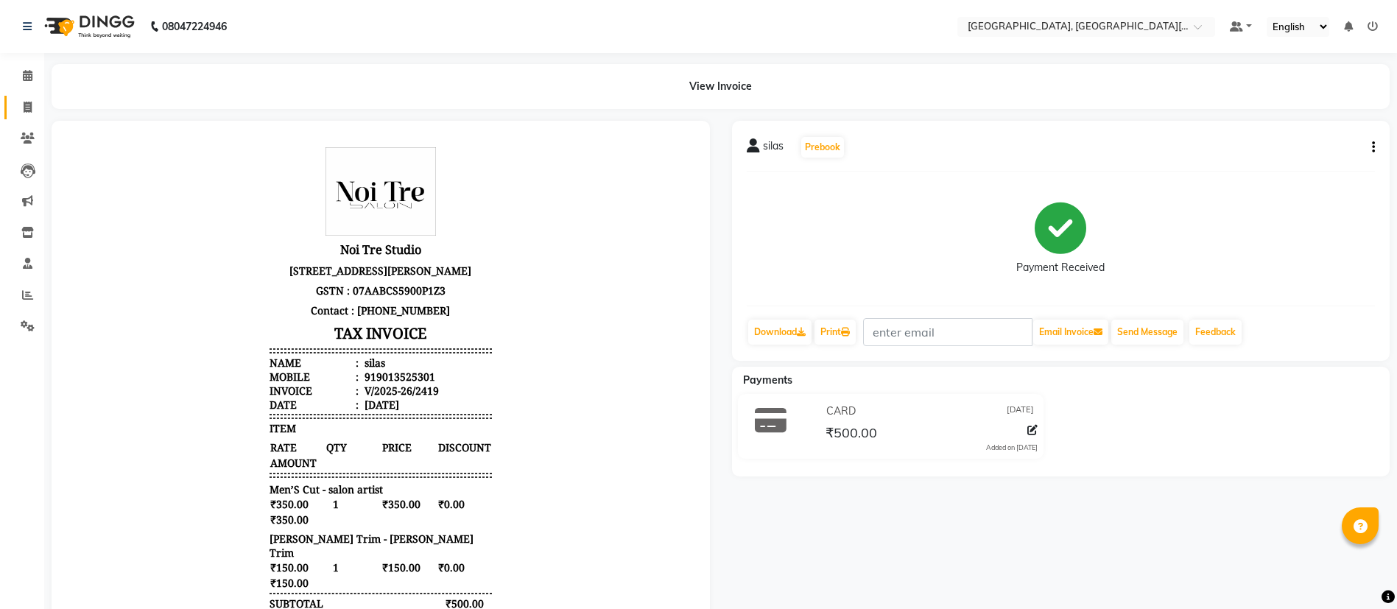
click at [18, 104] on span at bounding box center [28, 107] width 26 height 17
select select "service"
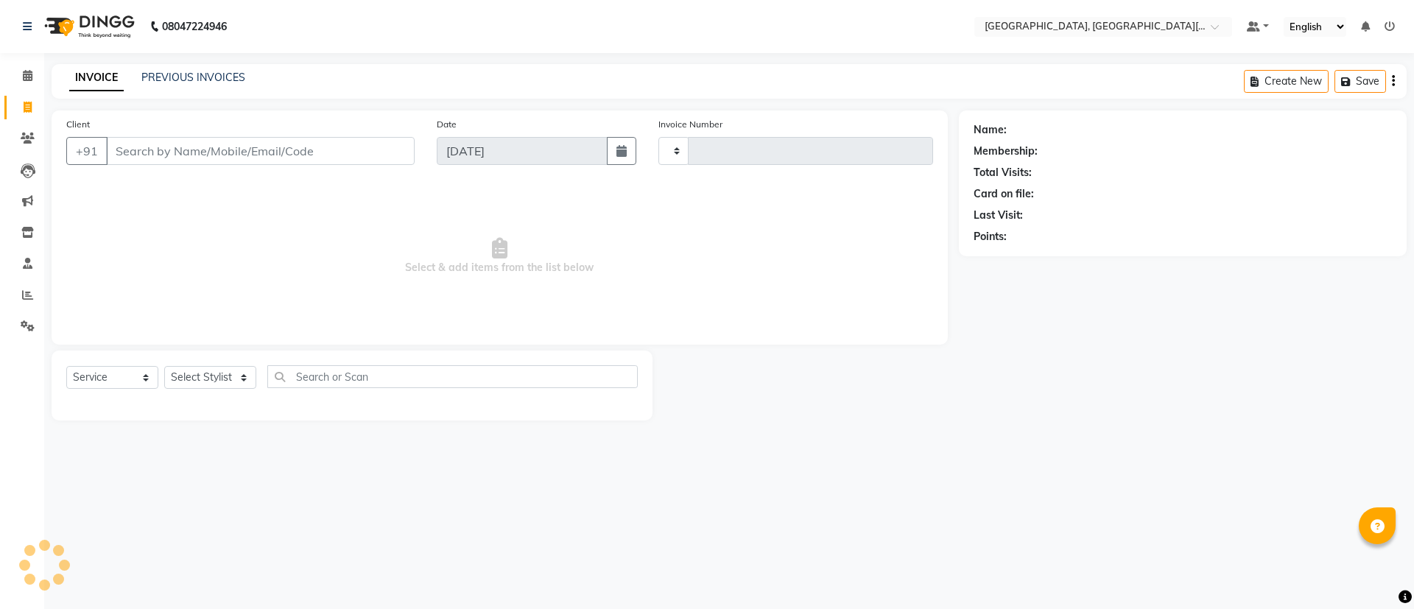
type input "2420"
select select "4884"
click at [64, 132] on div "Client +91" at bounding box center [240, 146] width 371 height 60
click at [239, 174] on div "Client +91" at bounding box center [240, 146] width 371 height 60
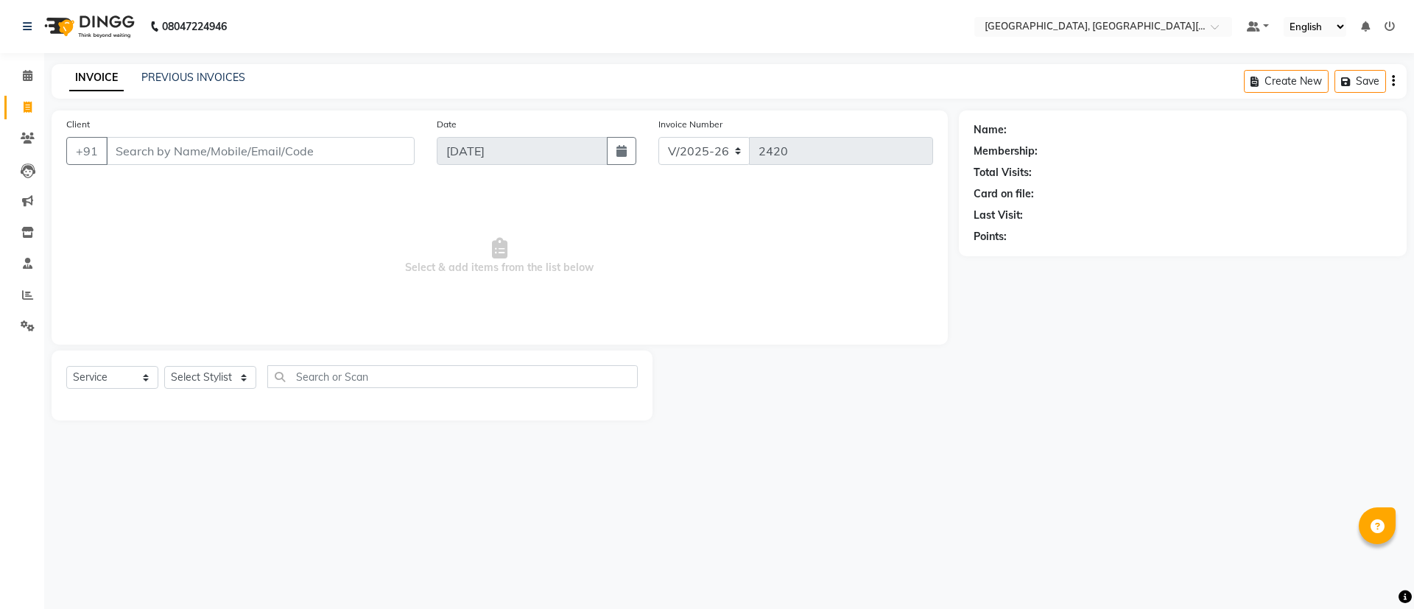
click at [1027, 320] on div "Name: Membership: Total Visits: Card on file: Last Visit: Points:" at bounding box center [1188, 265] width 459 height 310
click at [970, 331] on div "Name: Membership: Total Visits: Card on file: Last Visit: Points:" at bounding box center [1188, 265] width 459 height 310
